Goal: Navigation & Orientation: Locate item on page

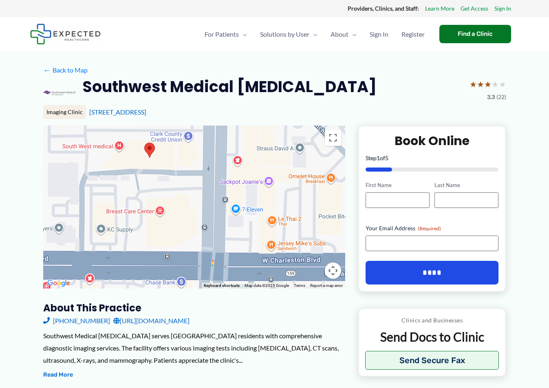
drag, startPoint x: 189, startPoint y: 215, endPoint x: 259, endPoint y: 304, distance: 113.3
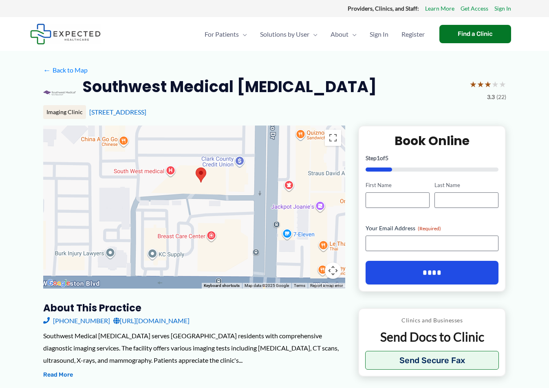
drag, startPoint x: 181, startPoint y: 237, endPoint x: 233, endPoint y: 262, distance: 58.1
click at [233, 264] on div at bounding box center [194, 206] width 302 height 163
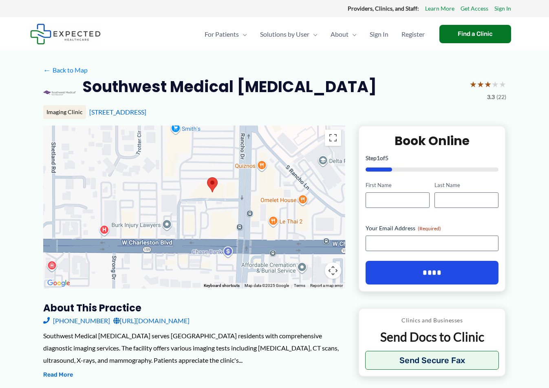
drag, startPoint x: 235, startPoint y: 205, endPoint x: 232, endPoint y: 194, distance: 11.4
click at [232, 193] on div at bounding box center [194, 206] width 302 height 163
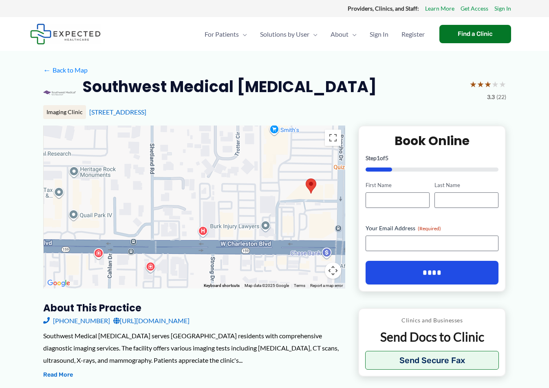
drag, startPoint x: 183, startPoint y: 203, endPoint x: 281, endPoint y: 204, distance: 97.8
click at [281, 204] on div at bounding box center [194, 206] width 302 height 163
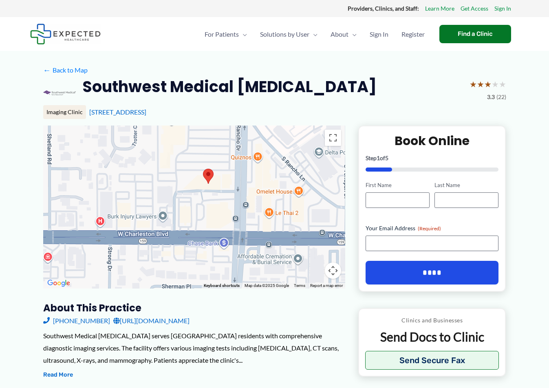
drag, startPoint x: 324, startPoint y: 217, endPoint x: 221, endPoint y: 205, distance: 104.2
click at [220, 208] on div at bounding box center [194, 206] width 302 height 163
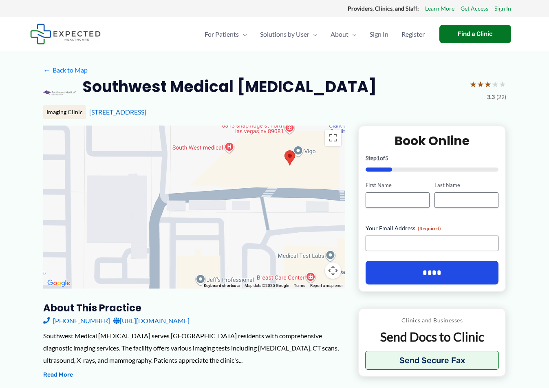
drag, startPoint x: 191, startPoint y: 195, endPoint x: 309, endPoint y: 178, distance: 118.4
click at [309, 177] on div at bounding box center [194, 206] width 302 height 163
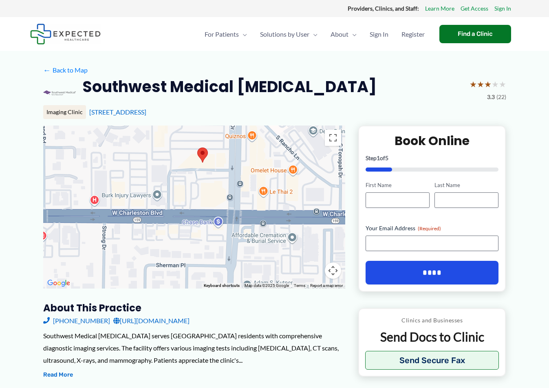
drag, startPoint x: 280, startPoint y: 229, endPoint x: 191, endPoint y: 207, distance: 92.3
click at [192, 205] on div at bounding box center [194, 206] width 302 height 163
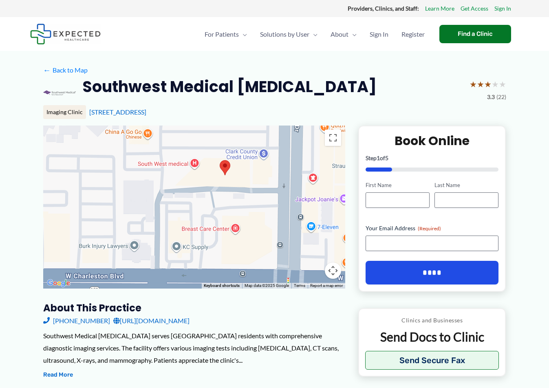
drag, startPoint x: 222, startPoint y: 164, endPoint x: 276, endPoint y: 177, distance: 55.6
click at [276, 177] on div at bounding box center [194, 206] width 302 height 163
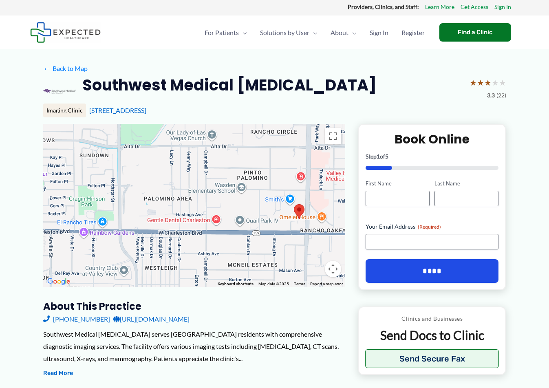
drag, startPoint x: 256, startPoint y: 265, endPoint x: 294, endPoint y: 244, distance: 44.1
click at [294, 244] on div at bounding box center [194, 205] width 302 height 163
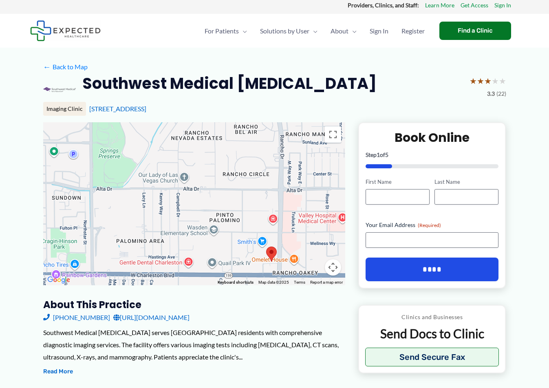
drag, startPoint x: 233, startPoint y: 189, endPoint x: 202, endPoint y: 231, distance: 51.3
click at [204, 234] on div at bounding box center [194, 203] width 302 height 163
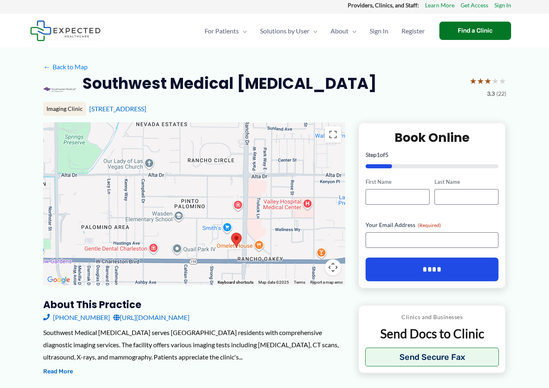
drag, startPoint x: 234, startPoint y: 187, endPoint x: 202, endPoint y: 171, distance: 35.9
click at [202, 171] on div at bounding box center [194, 203] width 302 height 163
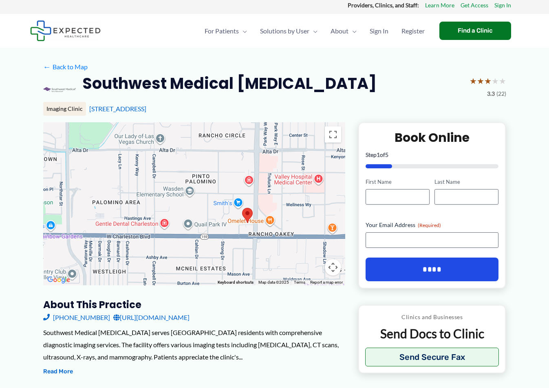
drag, startPoint x: 199, startPoint y: 228, endPoint x: 210, endPoint y: 204, distance: 26.6
click at [210, 204] on div at bounding box center [194, 203] width 302 height 163
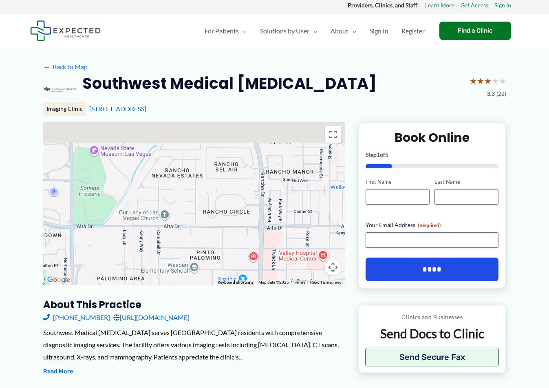
drag, startPoint x: 222, startPoint y: 188, endPoint x: 230, endPoint y: 279, distance: 91.6
click at [230, 279] on div "Use ⌘ + scroll to zoom the map Keyboard shortcuts Map Data Map data ©2025 Map d…" at bounding box center [194, 203] width 302 height 163
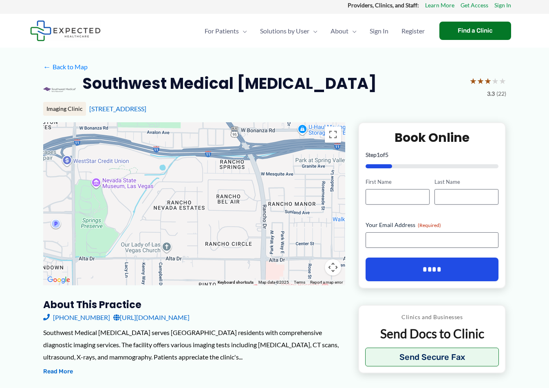
drag, startPoint x: 236, startPoint y: 205, endPoint x: 234, endPoint y: 222, distance: 17.2
click at [234, 223] on div at bounding box center [194, 203] width 302 height 163
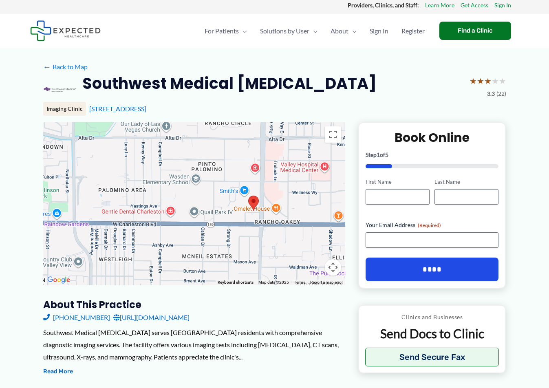
drag, startPoint x: 258, startPoint y: 259, endPoint x: 257, endPoint y: 138, distance: 121.0
click at [257, 138] on div at bounding box center [194, 203] width 302 height 163
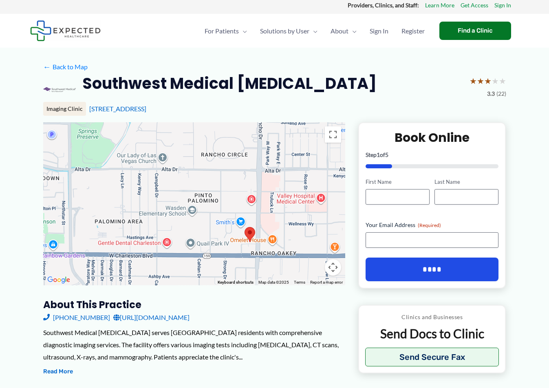
drag, startPoint x: 244, startPoint y: 176, endPoint x: 240, endPoint y: 217, distance: 41.7
click at [240, 217] on div at bounding box center [194, 203] width 302 height 163
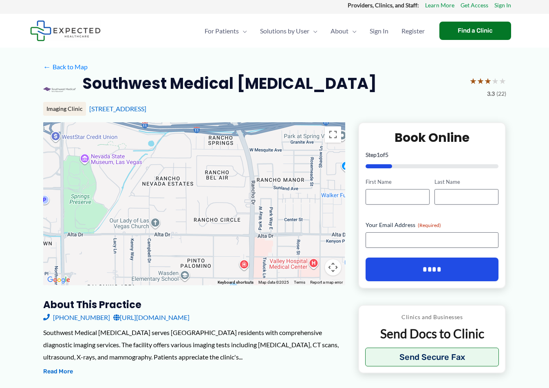
drag, startPoint x: 243, startPoint y: 149, endPoint x: 235, endPoint y: 212, distance: 63.1
click at [235, 212] on div at bounding box center [194, 203] width 302 height 163
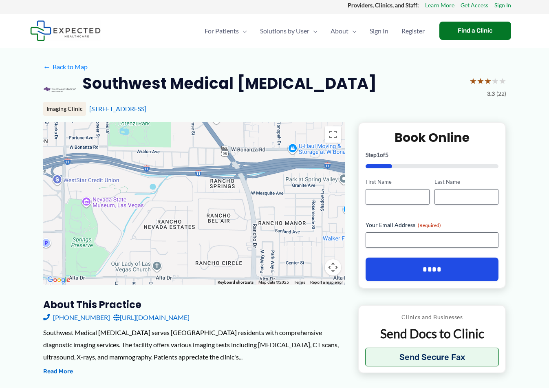
drag, startPoint x: 242, startPoint y: 171, endPoint x: 241, endPoint y: 203, distance: 31.8
click at [242, 204] on div at bounding box center [194, 203] width 302 height 163
